Goal: Task Accomplishment & Management: Use online tool/utility

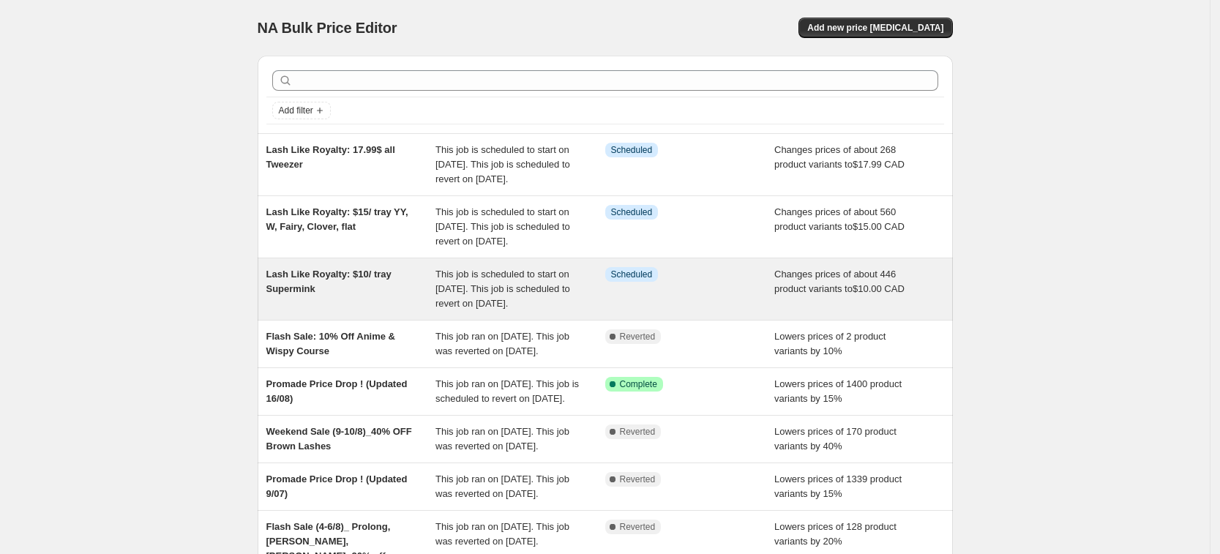
click at [275, 294] on span "Lash Like Royalty: $10/ tray Supermink" at bounding box center [328, 282] width 125 height 26
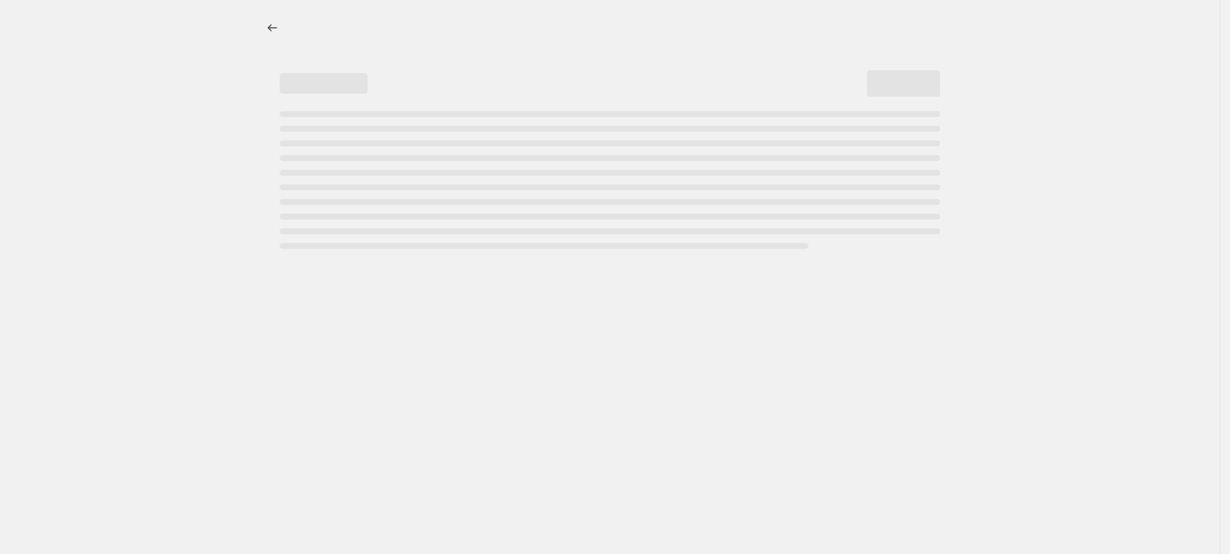
select select "not_equal"
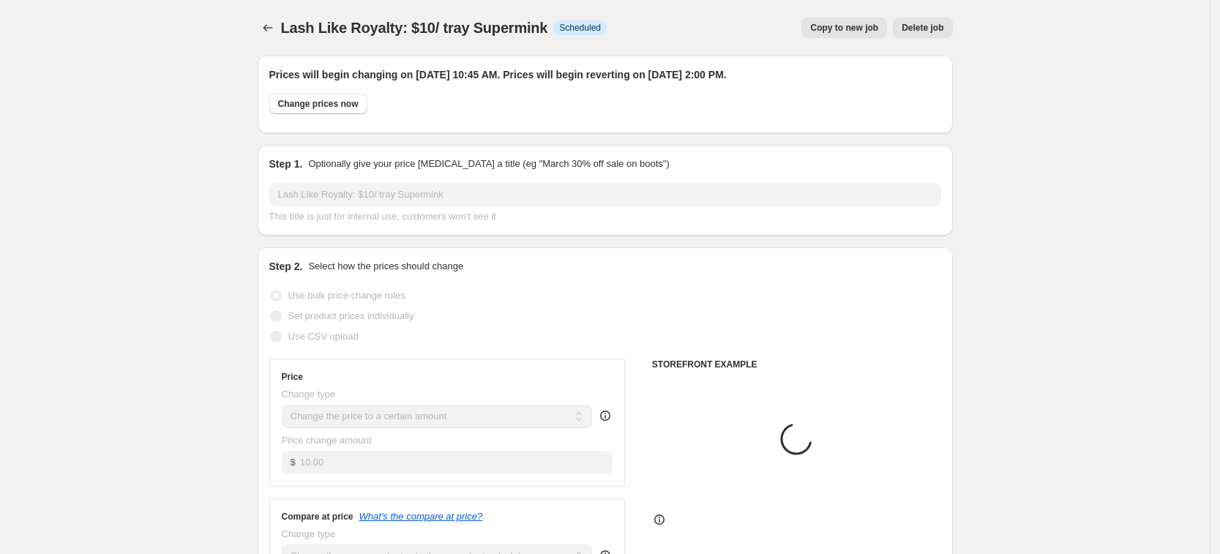
select select "collection"
select select "product"
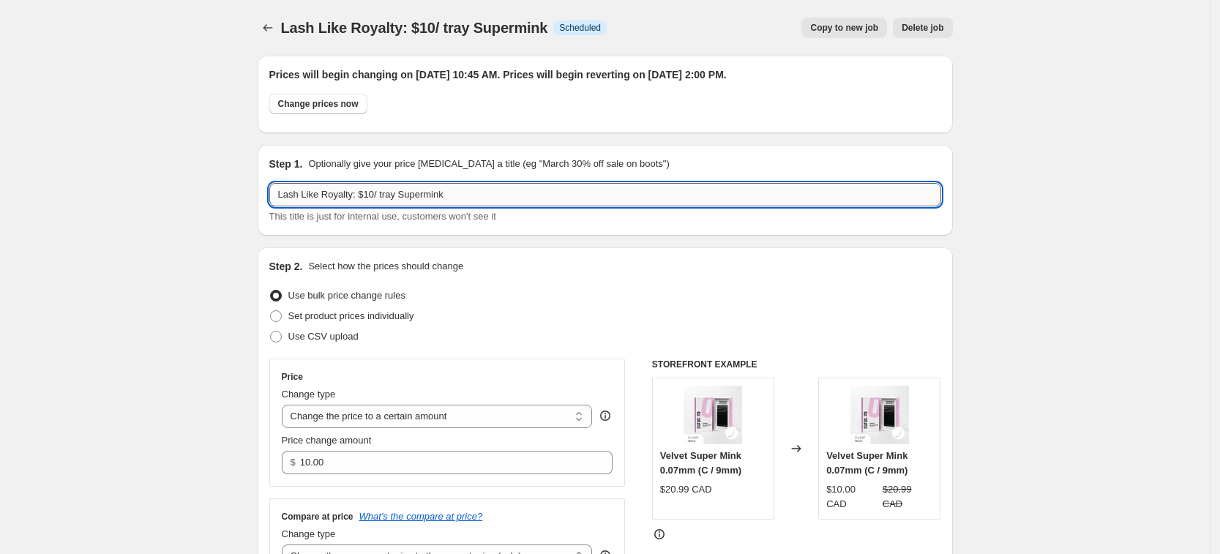
click at [403, 190] on input "Lash Like Royalty: $10/ tray Supermink" at bounding box center [605, 194] width 672 height 23
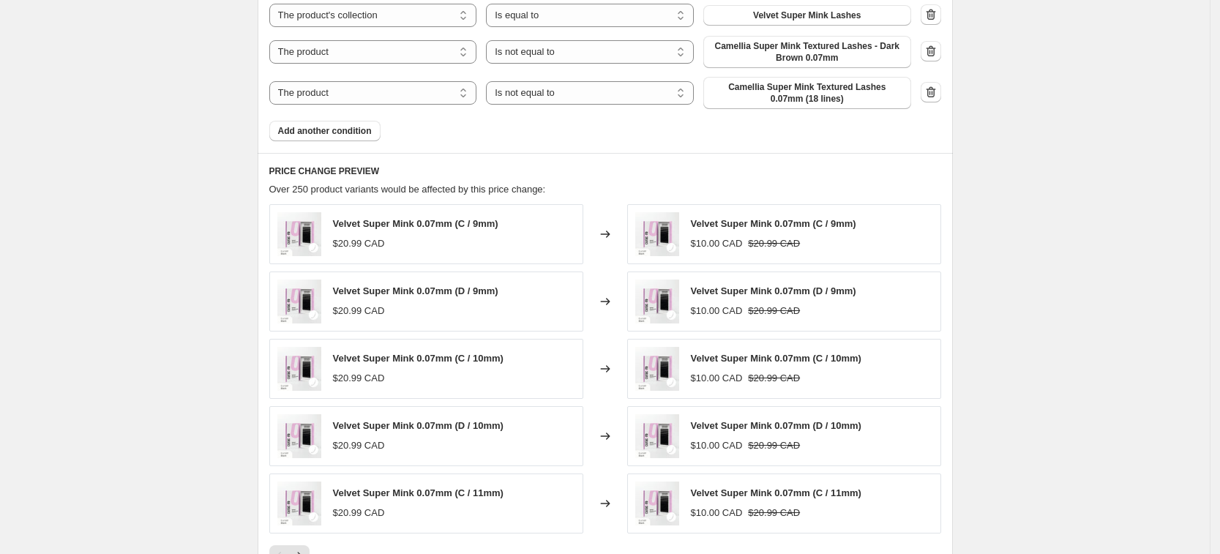
scroll to position [1190, 0]
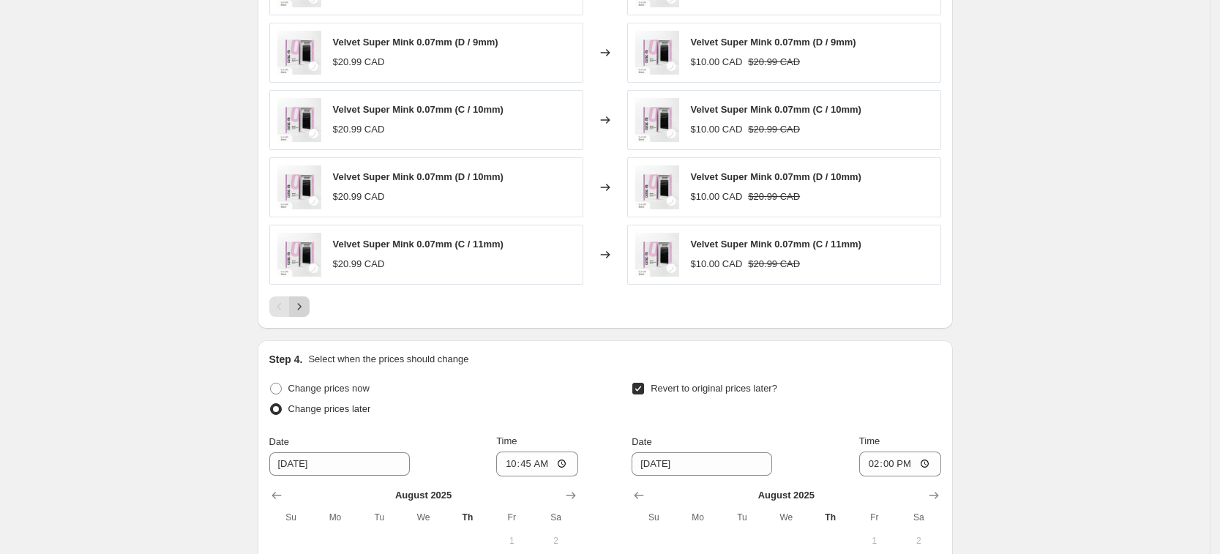
click at [297, 311] on icon "Next" at bounding box center [299, 306] width 15 height 15
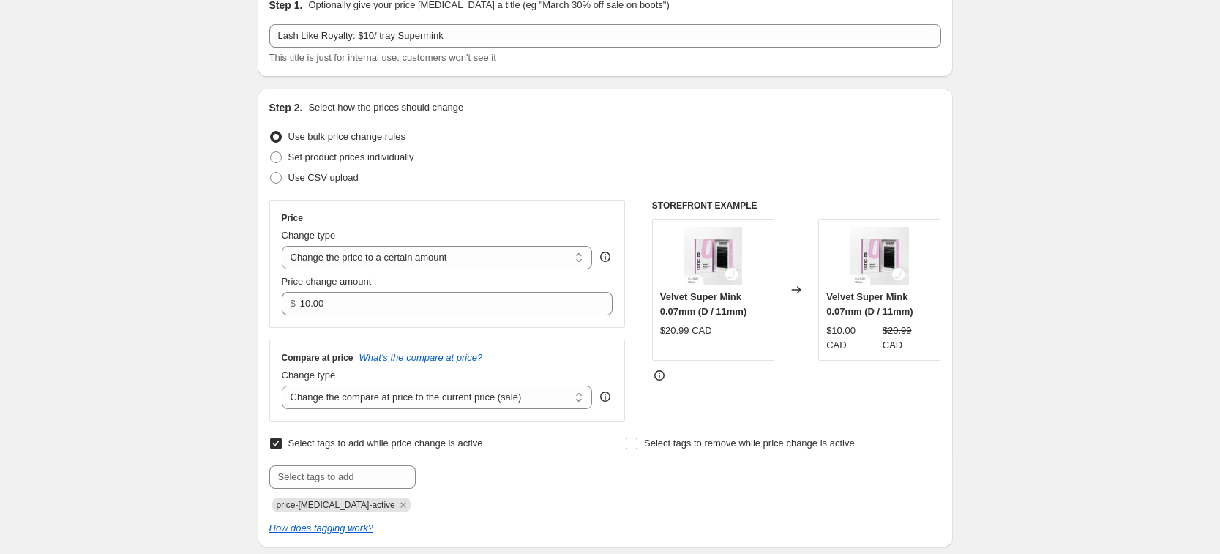
scroll to position [0, 0]
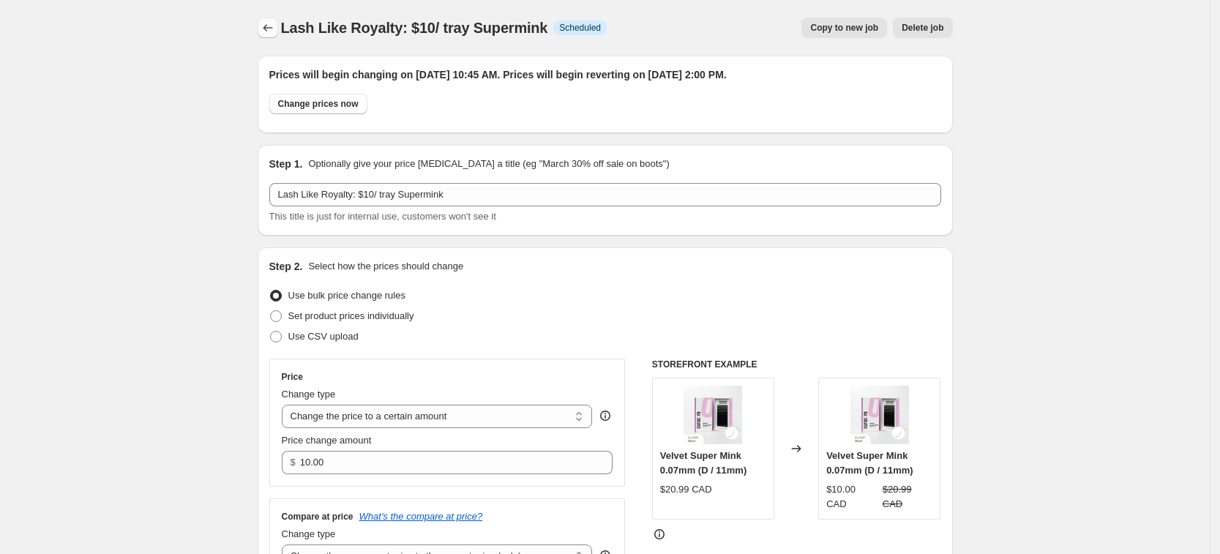
click at [271, 34] on icon "Price change jobs" at bounding box center [268, 27] width 15 height 15
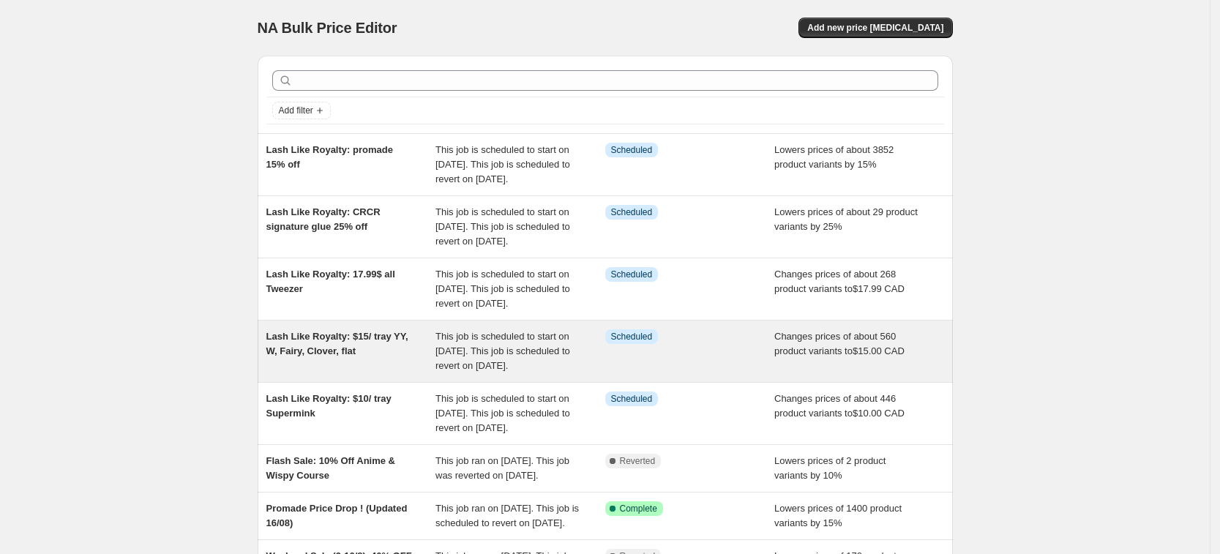
click at [381, 373] on div "Lash Like Royalty: $15/ tray YY, W, Fairy, Clover, flat" at bounding box center [351, 351] width 170 height 44
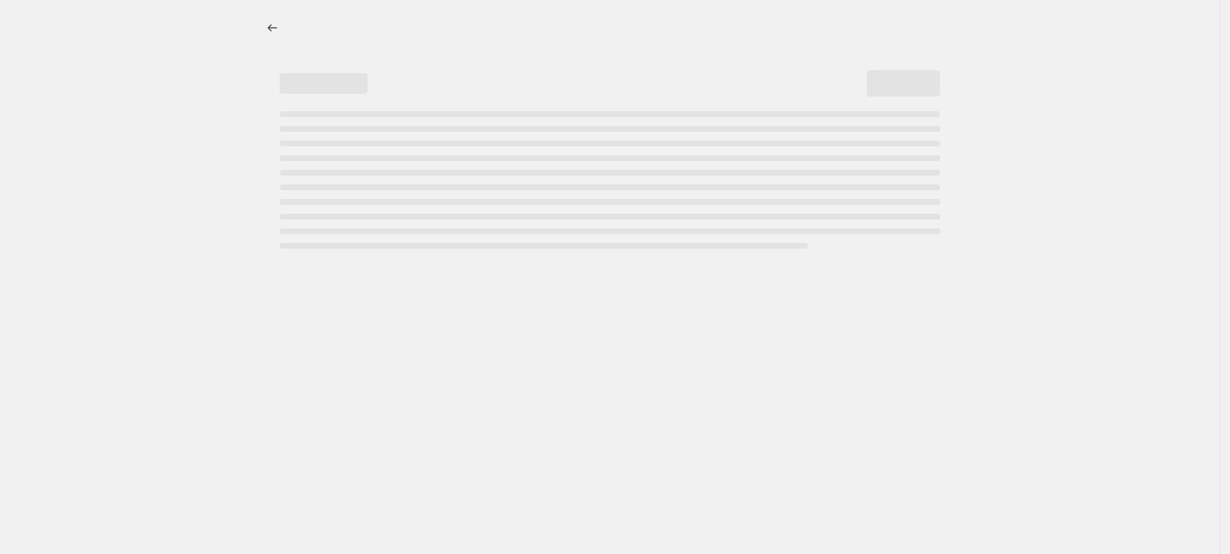
select select "product_type"
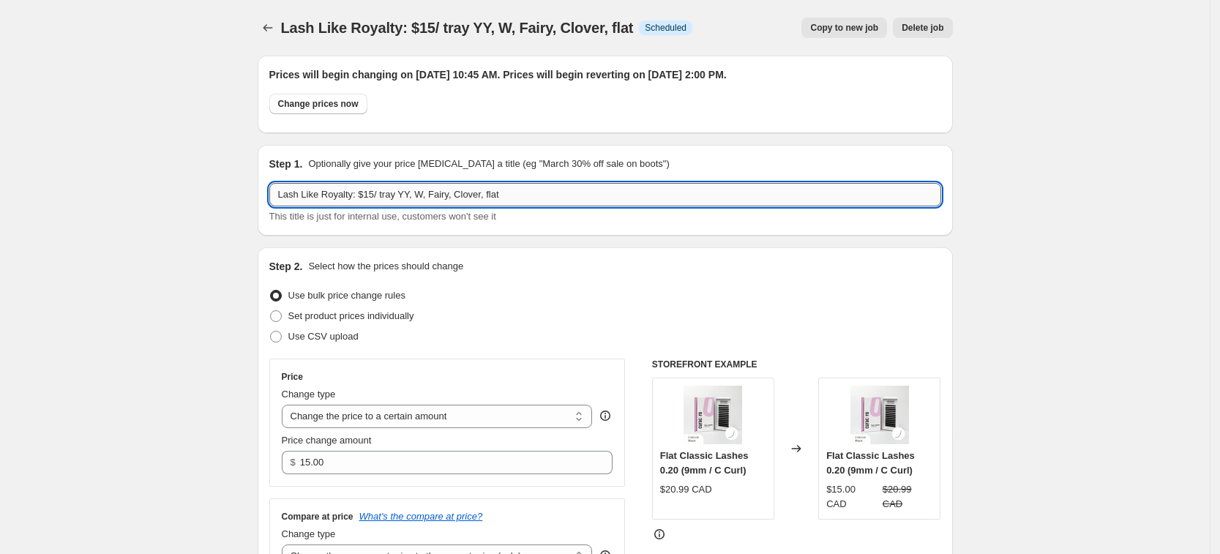
click at [403, 201] on input "Lash Like Royalty: $15/ tray YY, W, Fairy, Clover, flat" at bounding box center [605, 194] width 672 height 23
paste input "Camellia Super Mink Textured Lashes 0.07mm"
type input "Lash Like Royalty: $15/ tray YY, W, Fairy, Clover, flat"
click at [269, 29] on icon "Price change jobs" at bounding box center [268, 27] width 10 height 7
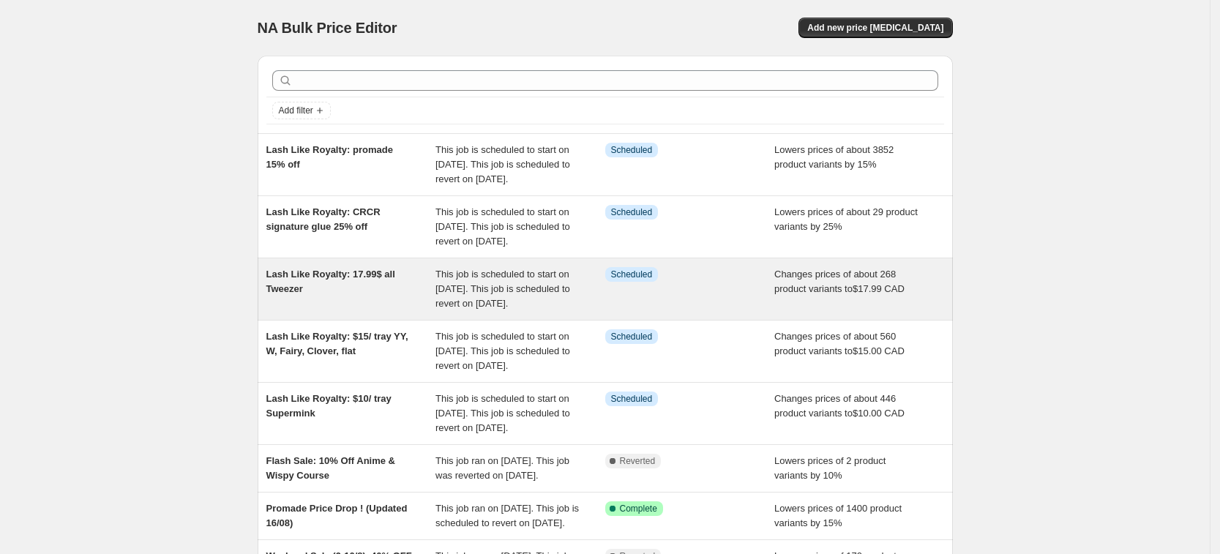
click at [354, 311] on div "Lash Like Royalty: 17.99$ all Tweezer" at bounding box center [351, 289] width 170 height 44
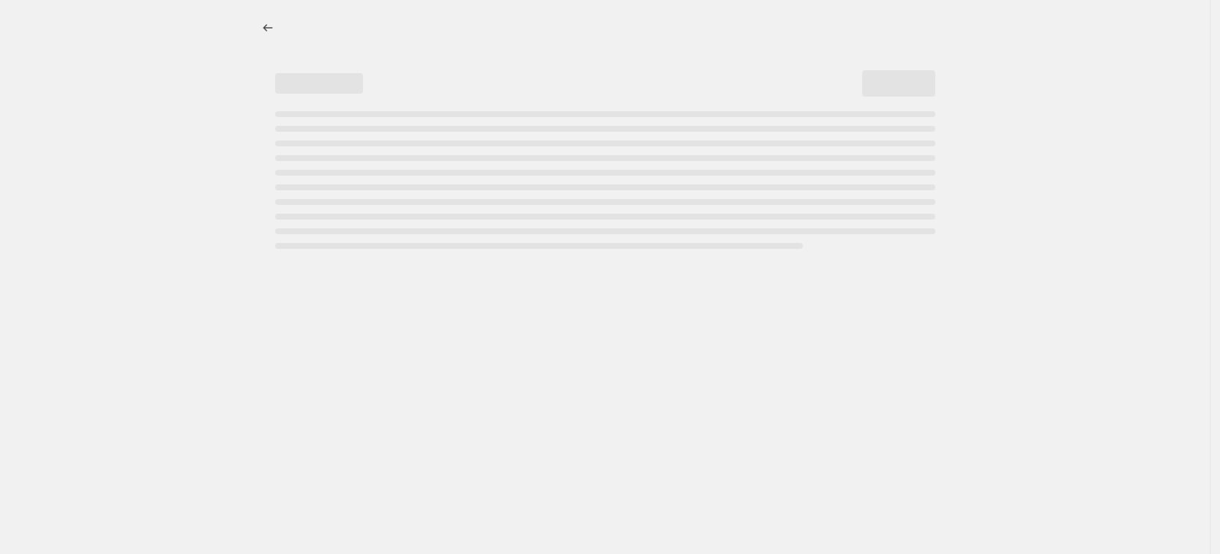
select select "product_type"
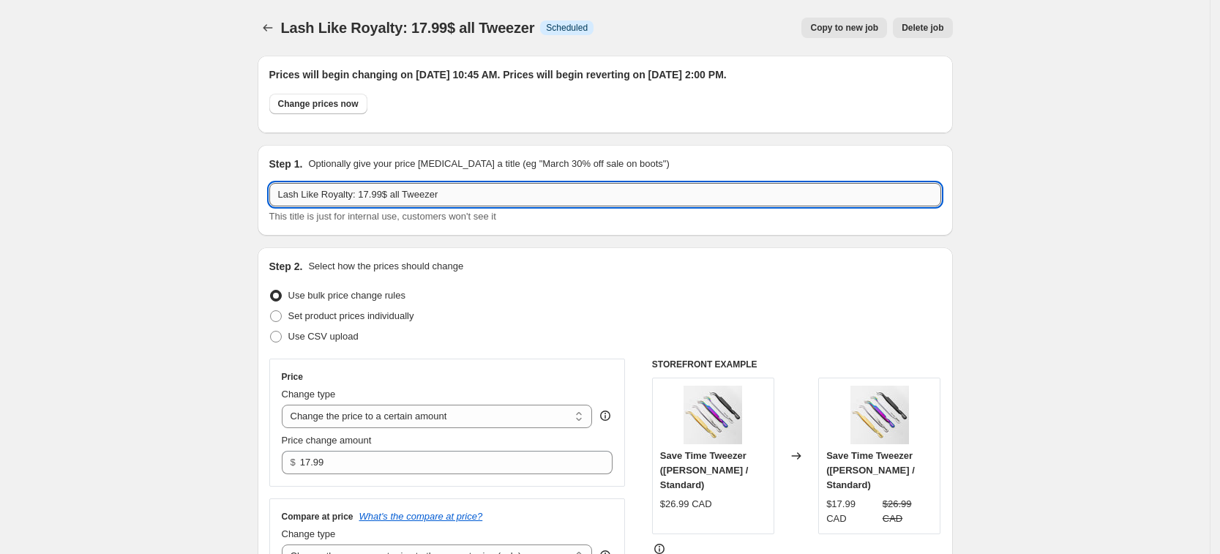
click at [421, 194] on input "Lash Like Royalty: 17.99$ all Tweezer" at bounding box center [605, 194] width 672 height 23
click at [274, 27] on icon "Price change jobs" at bounding box center [268, 27] width 15 height 15
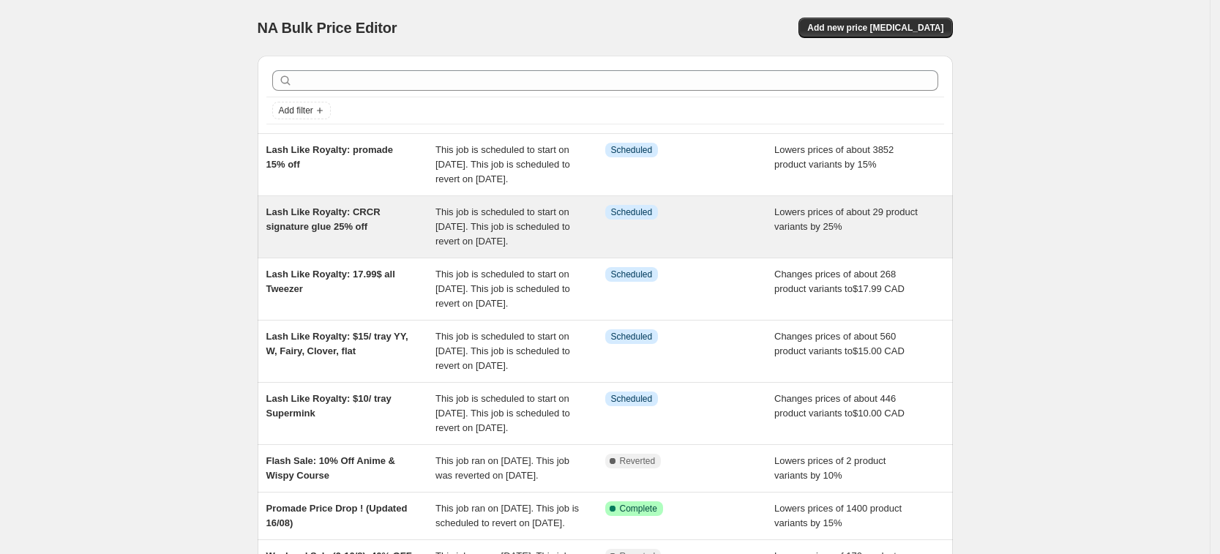
click at [369, 232] on span "Lash Like Royalty: CRCR signature glue 25% off" at bounding box center [323, 219] width 114 height 26
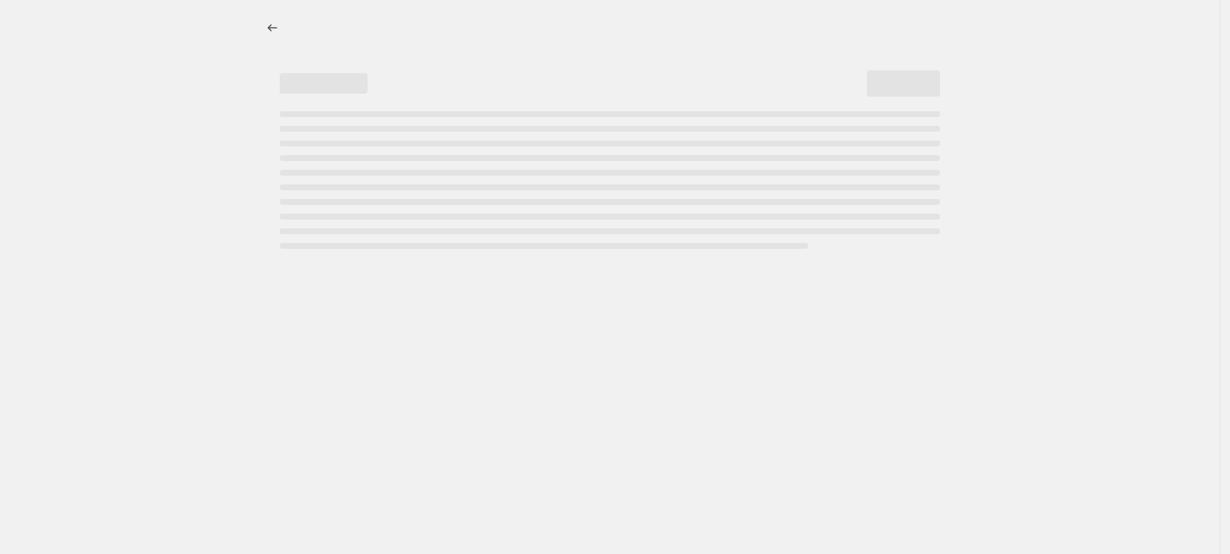
select select "percentage"
select select "collection"
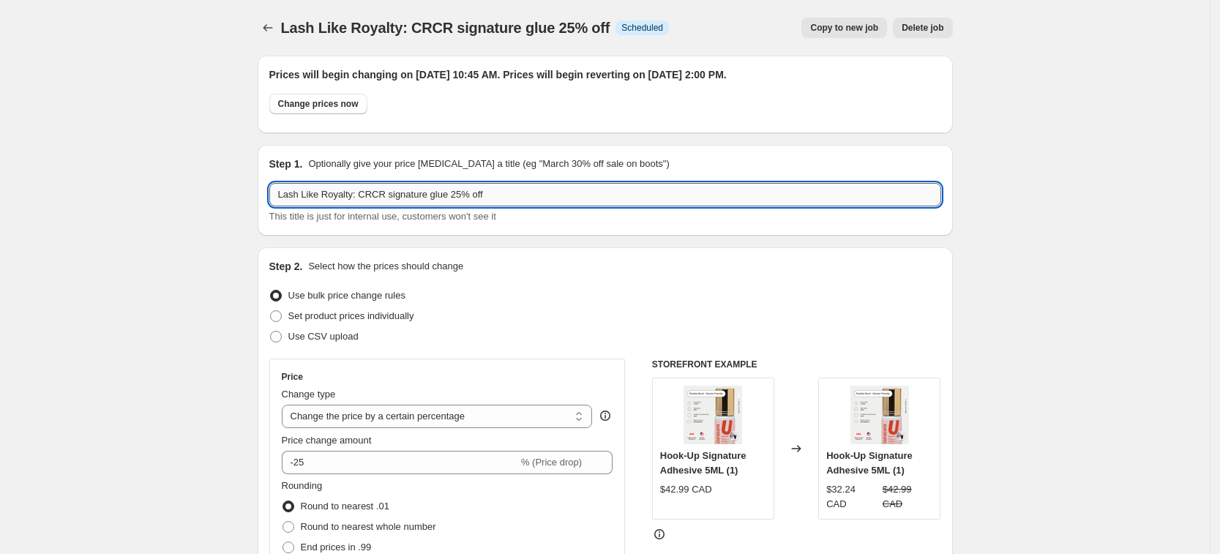
click at [400, 191] on input "Lash Like Royalty: CRCR signature glue 25% off" at bounding box center [605, 194] width 672 height 23
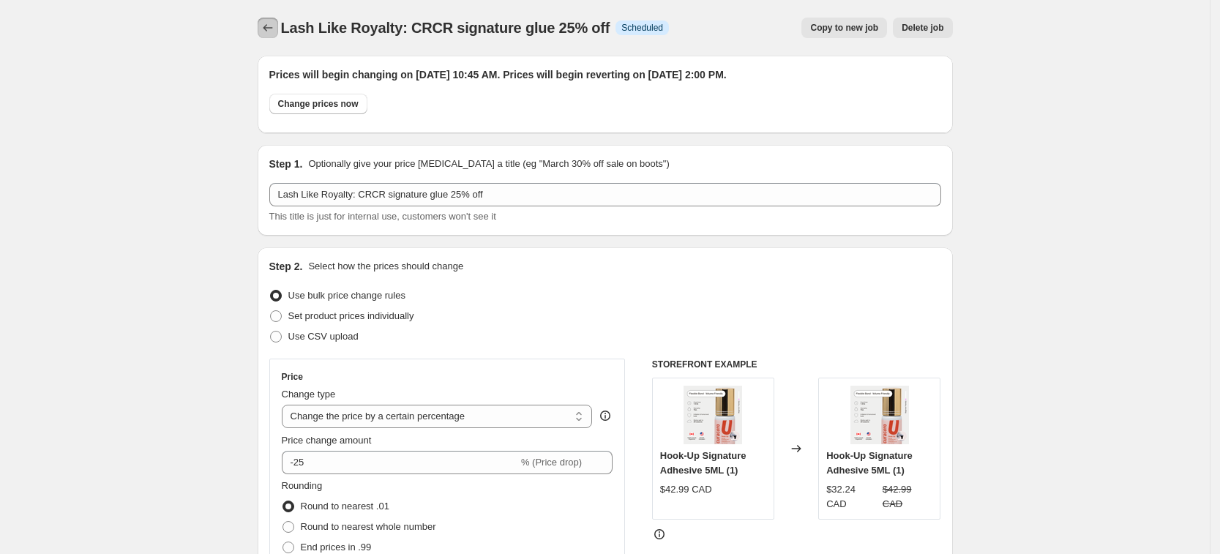
click at [264, 31] on button "Price change jobs" at bounding box center [268, 28] width 20 height 20
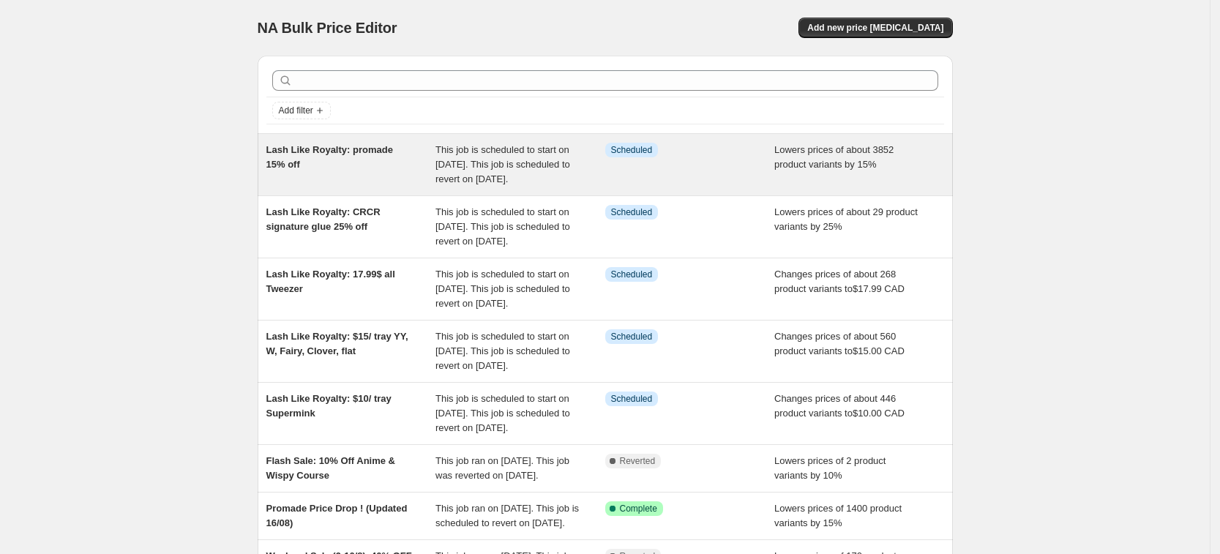
click at [381, 162] on div "Lash Like Royalty: promade 15% off" at bounding box center [351, 165] width 170 height 44
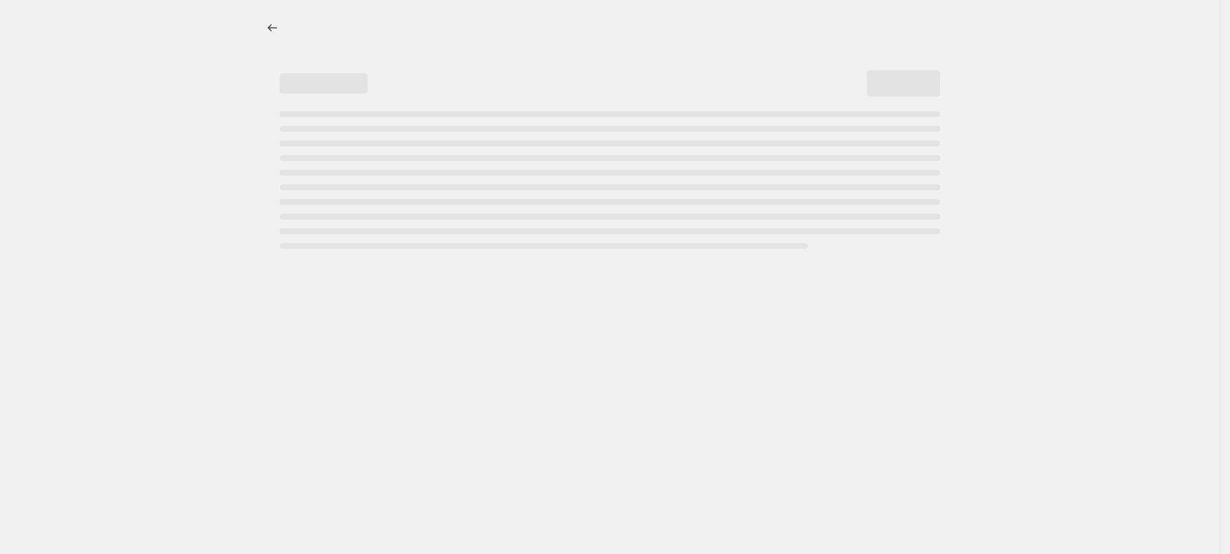
select select "percentage"
select select "collection"
select select "product_type"
select select "not_equal"
select select "product_type"
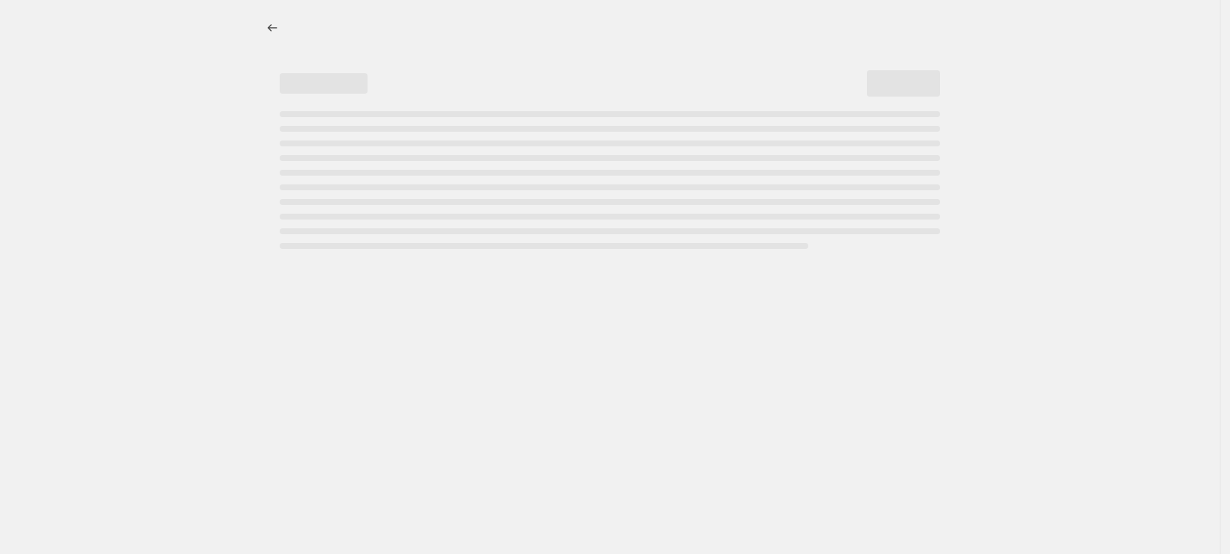
select select "not_equal"
select select "collection"
select select "not_equal"
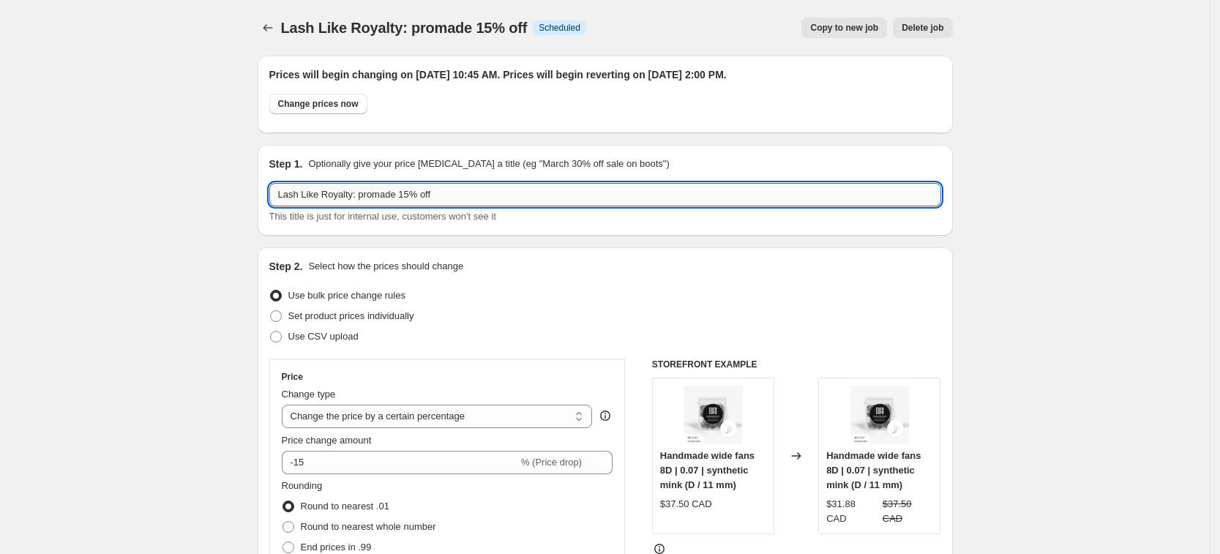
click at [414, 204] on input "Lash Like Royalty: promade 15% off" at bounding box center [605, 194] width 672 height 23
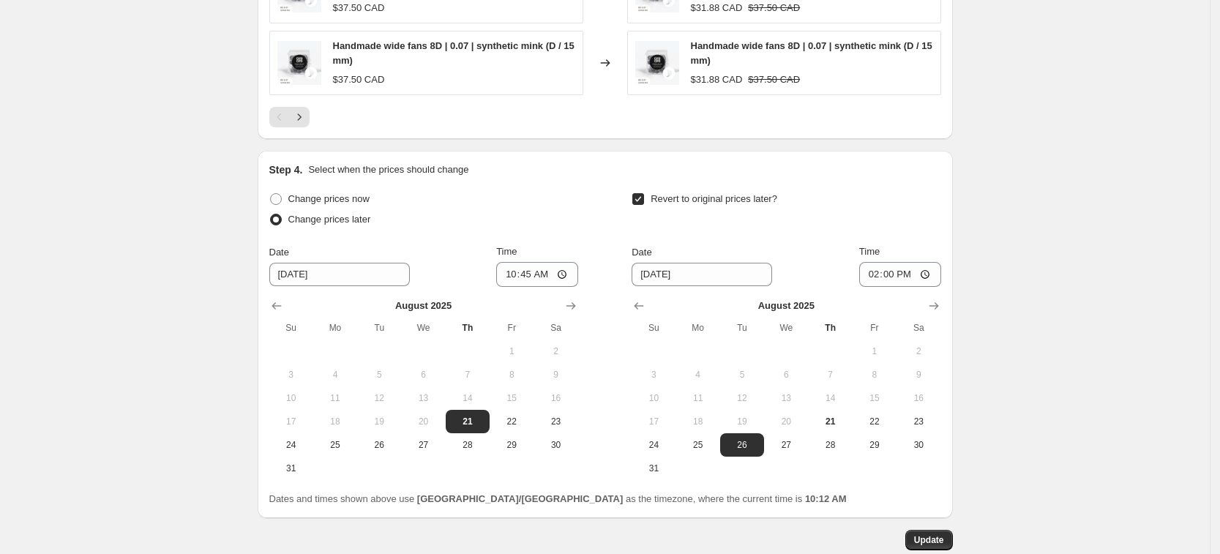
scroll to position [1556, 0]
